Goal: Information Seeking & Learning: Learn about a topic

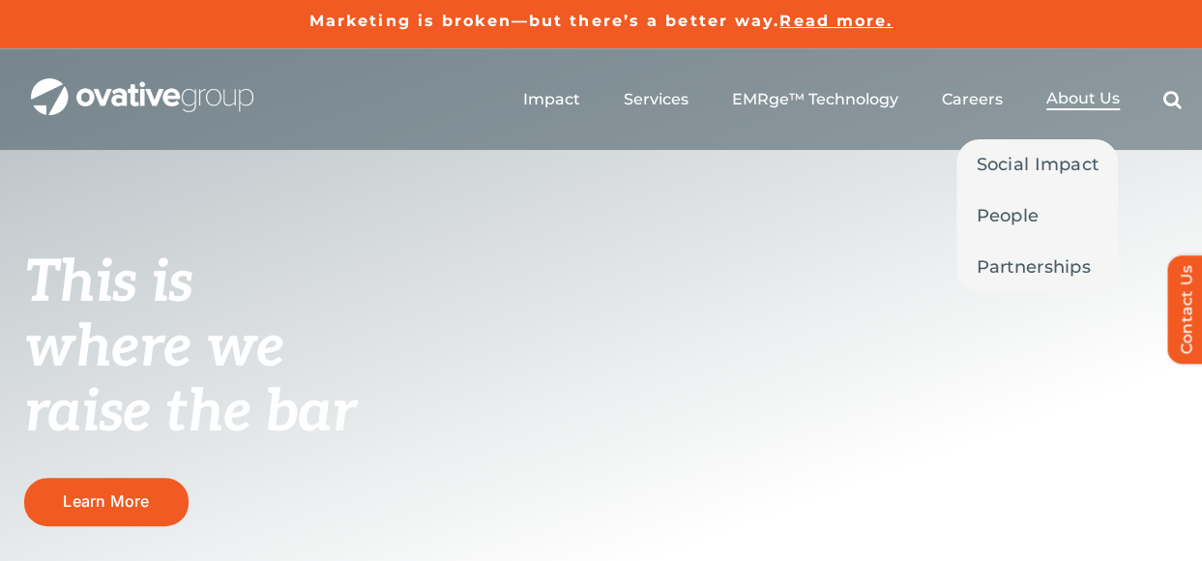
click at [1084, 95] on span "About Us" at bounding box center [1082, 98] width 73 height 19
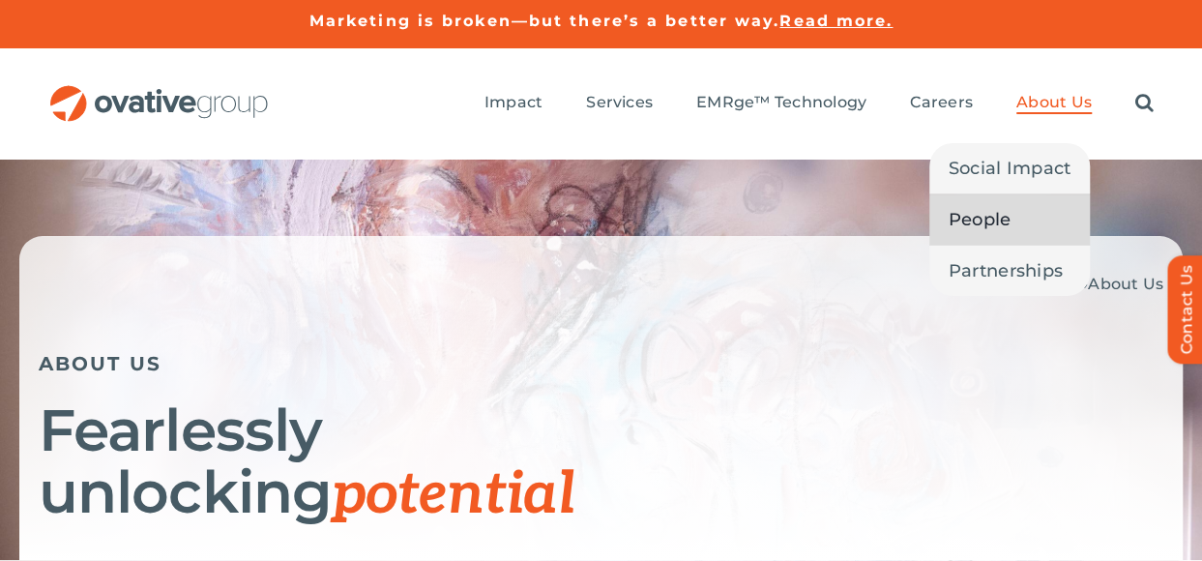
click at [1008, 217] on span "People" at bounding box center [980, 219] width 63 height 27
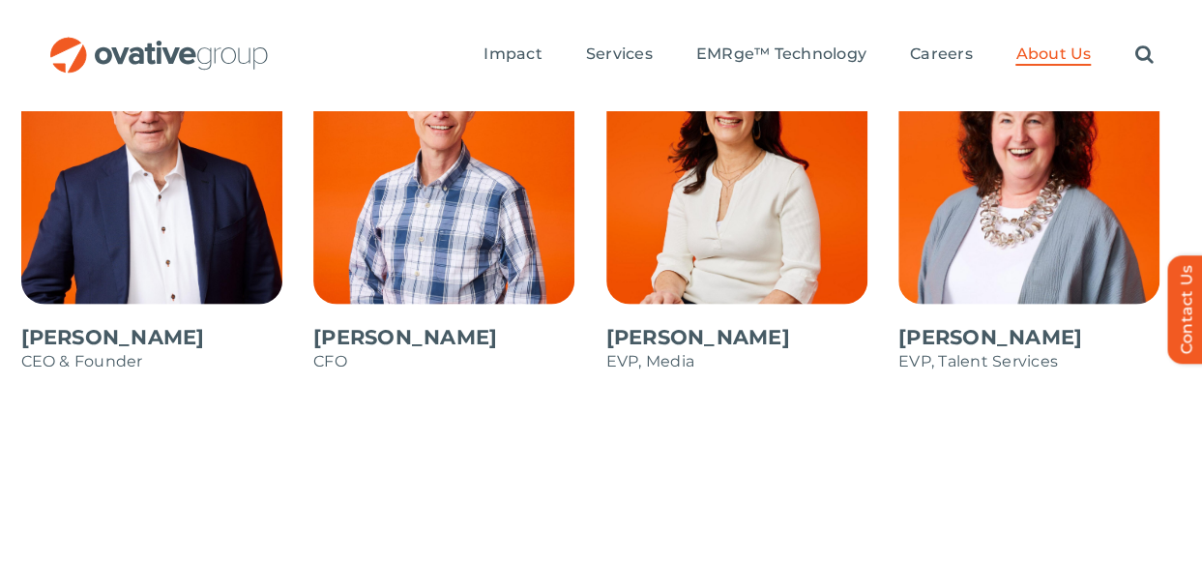
scroll to position [1644, 0]
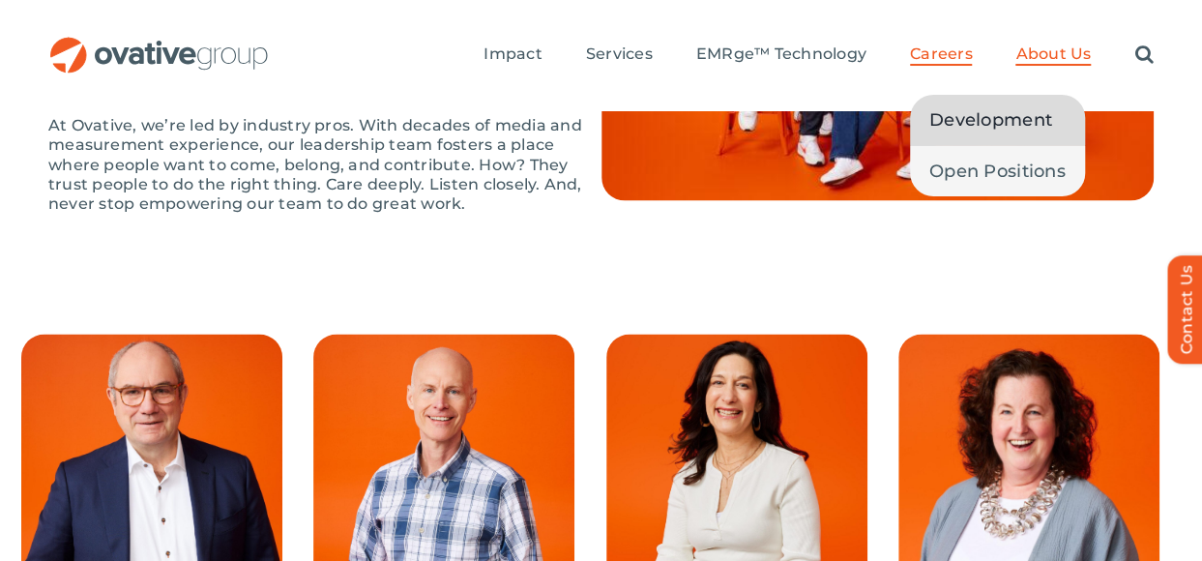
click at [969, 115] on span "Development" at bounding box center [990, 119] width 123 height 27
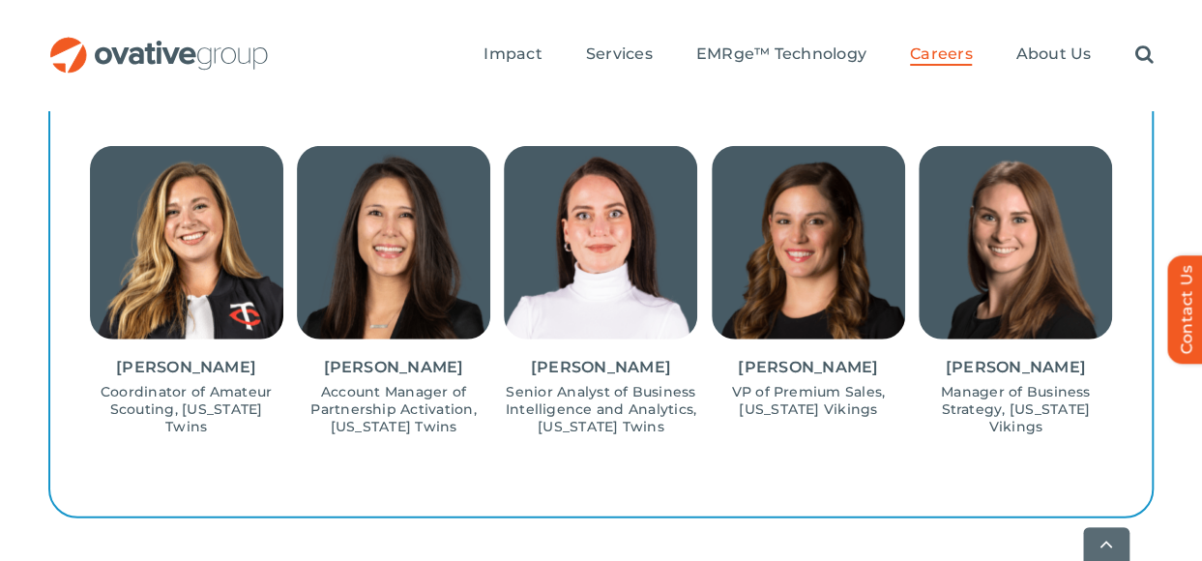
scroll to position [2321, 0]
